Goal: Task Accomplishment & Management: Manage account settings

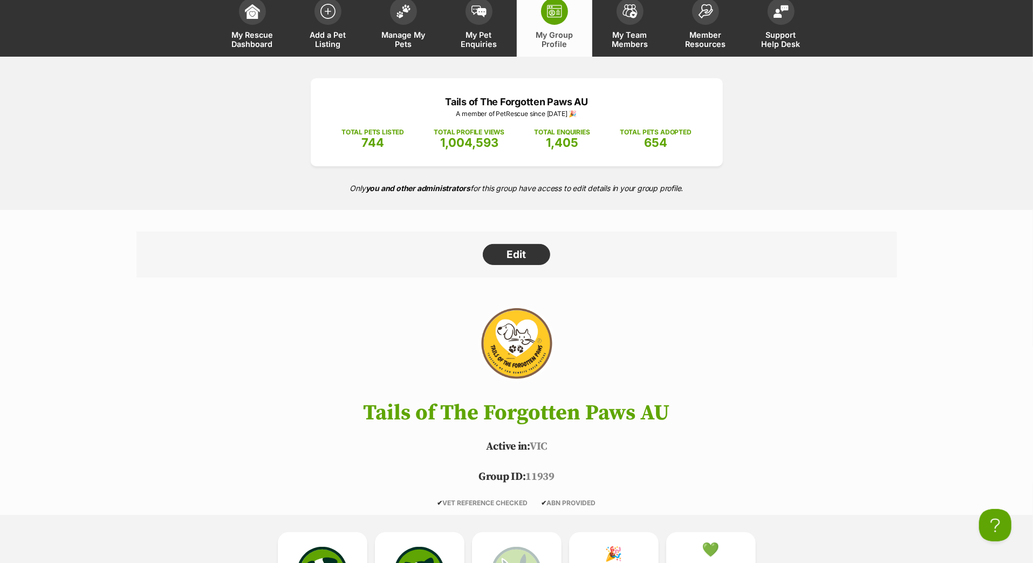
scroll to position [66, 0]
click at [412, 22] on span at bounding box center [403, 8] width 27 height 27
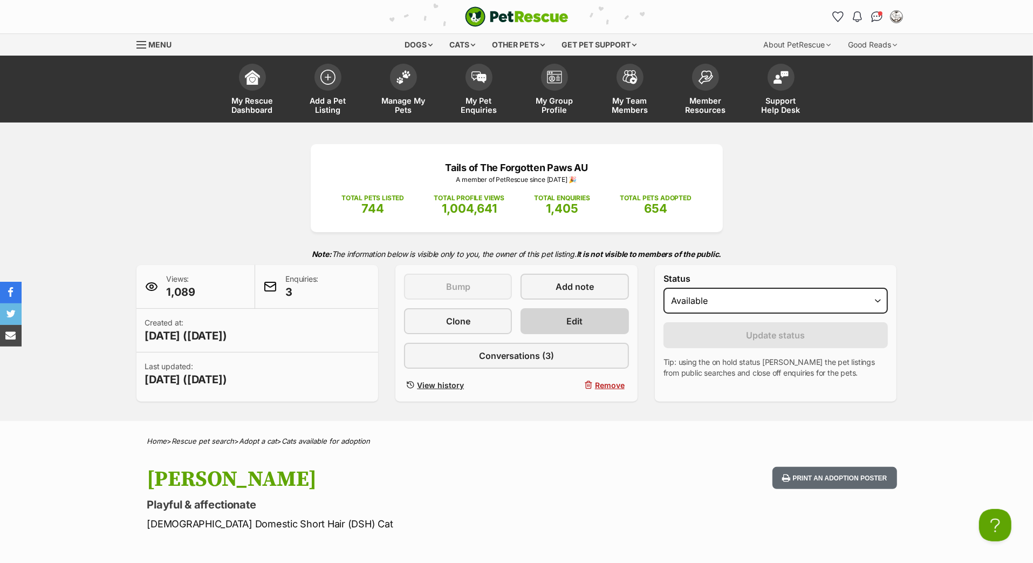
click at [547, 334] on link "Edit" at bounding box center [575, 321] width 108 height 26
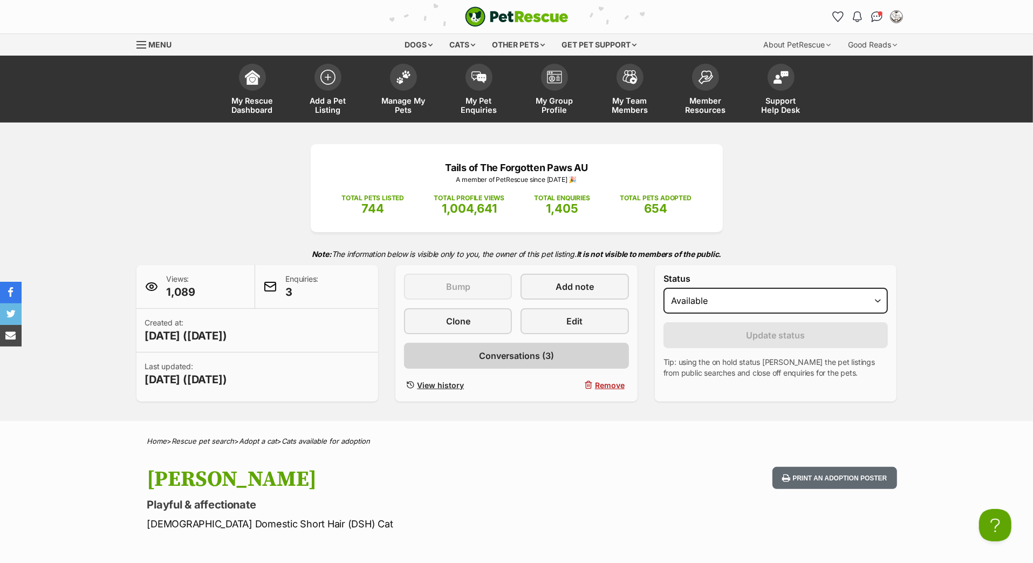
scroll to position [294, 0]
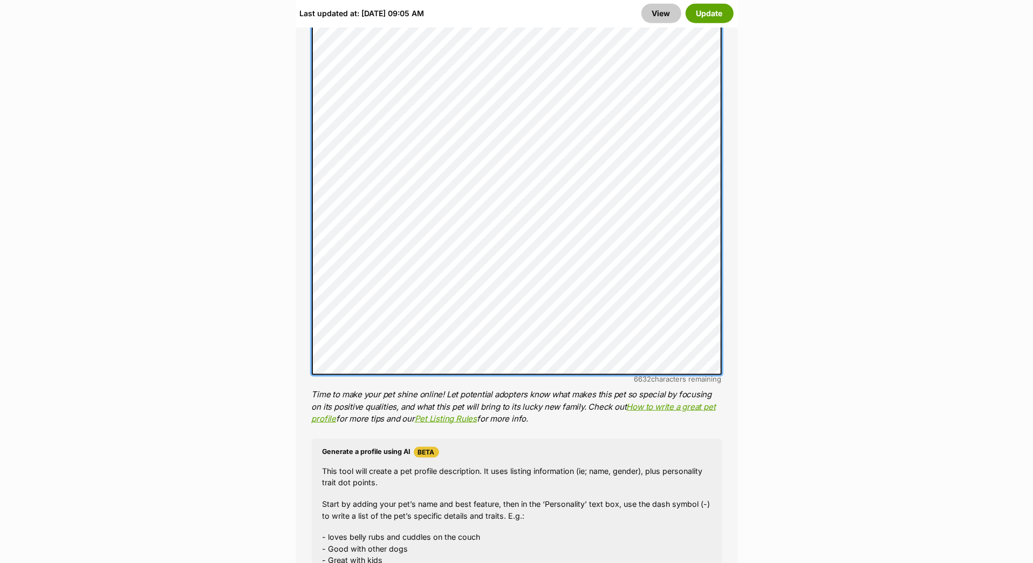
scroll to position [984, 0]
click at [296, 404] on div "About This Pet Name Henlo there, it looks like you might be using the pet name …" at bounding box center [517, 212] width 442 height 1085
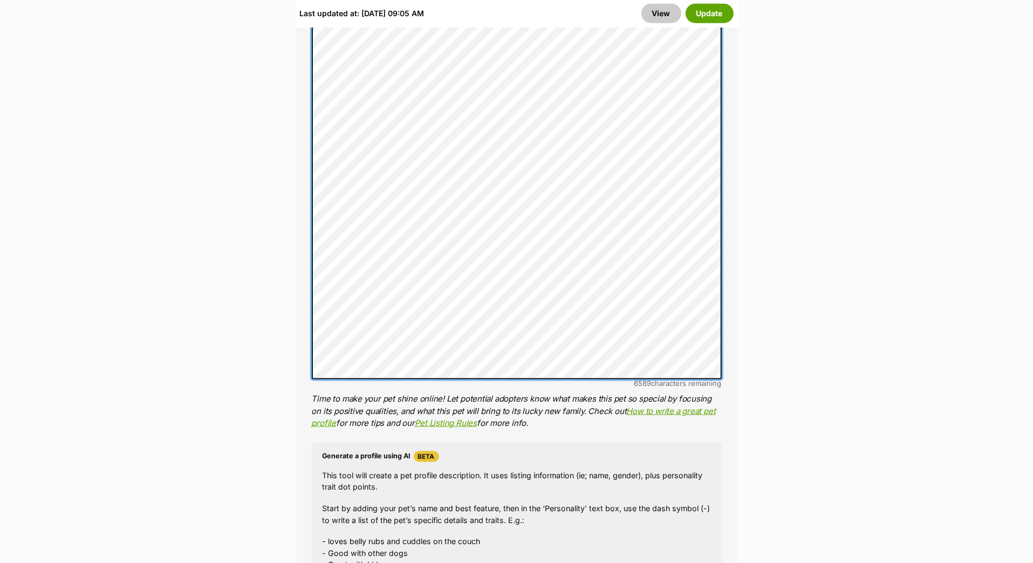
scroll to position [977, 0]
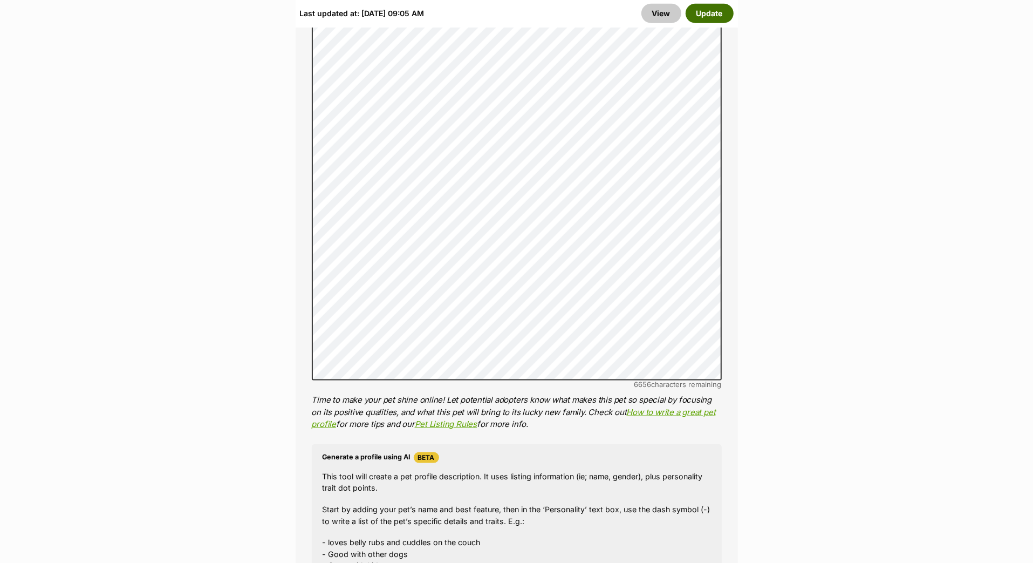
click at [693, 17] on button "Update" at bounding box center [710, 13] width 48 height 19
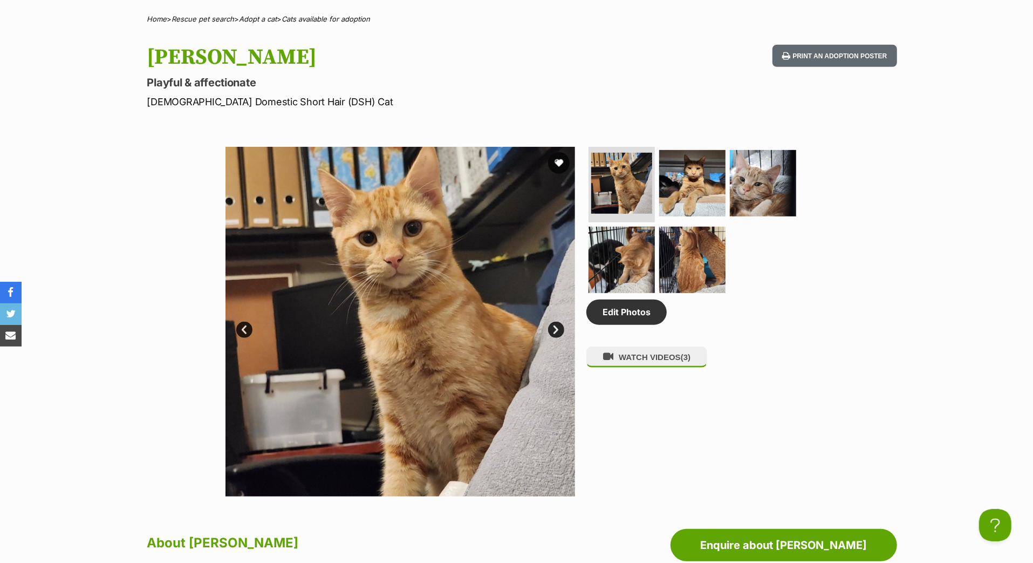
scroll to position [270, 0]
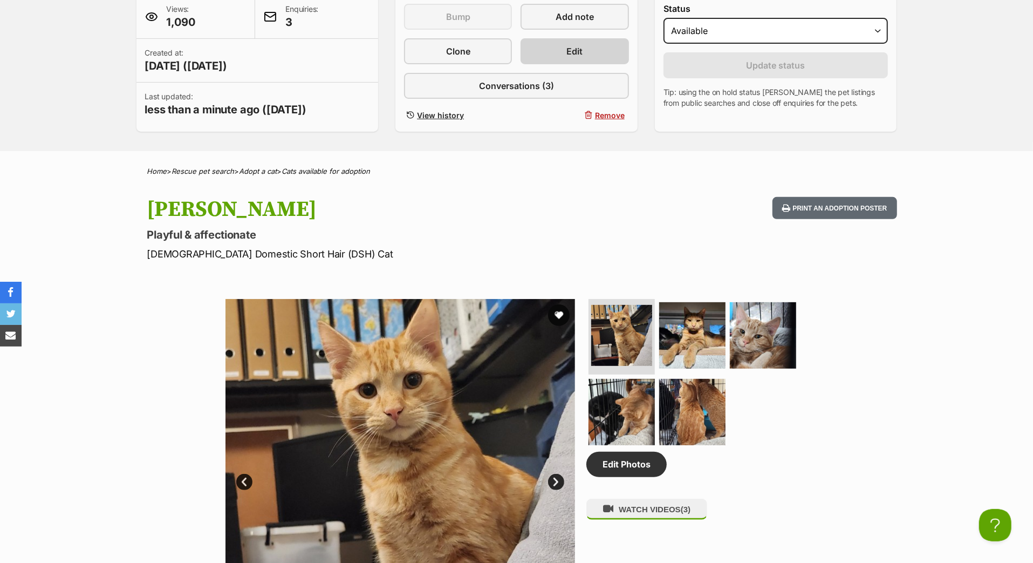
click at [562, 64] on link "Edit" at bounding box center [575, 51] width 108 height 26
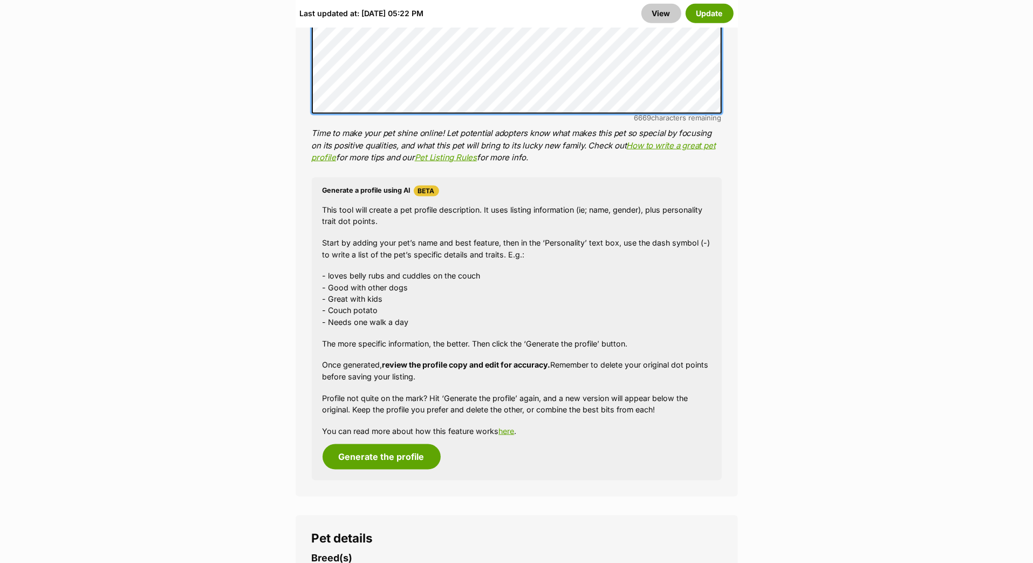
scroll to position [1242, 0]
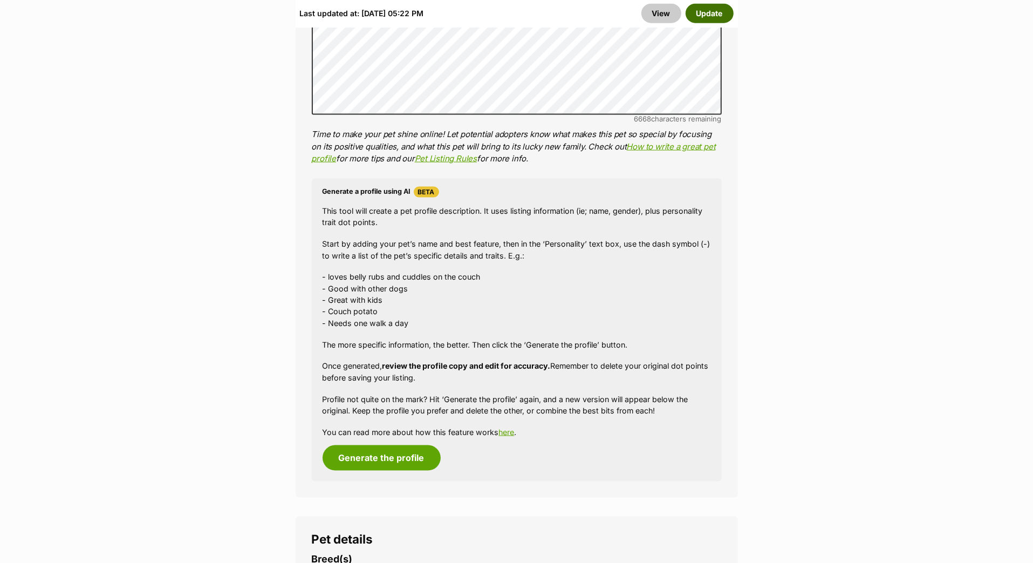
click at [706, 16] on button "Update" at bounding box center [710, 13] width 48 height 19
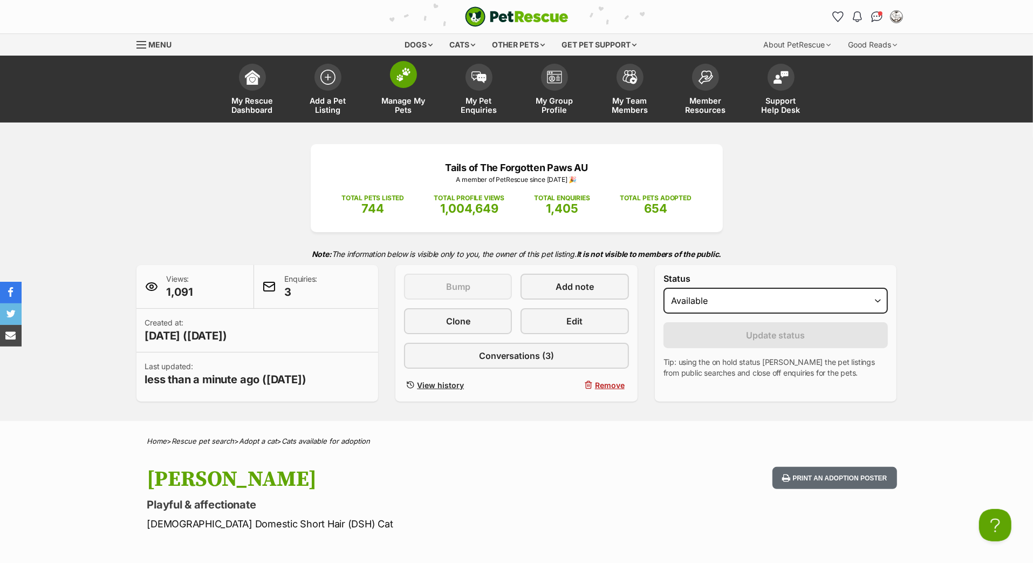
click at [405, 81] on img at bounding box center [403, 74] width 15 height 14
